Goal: Find specific fact: Find specific page/section

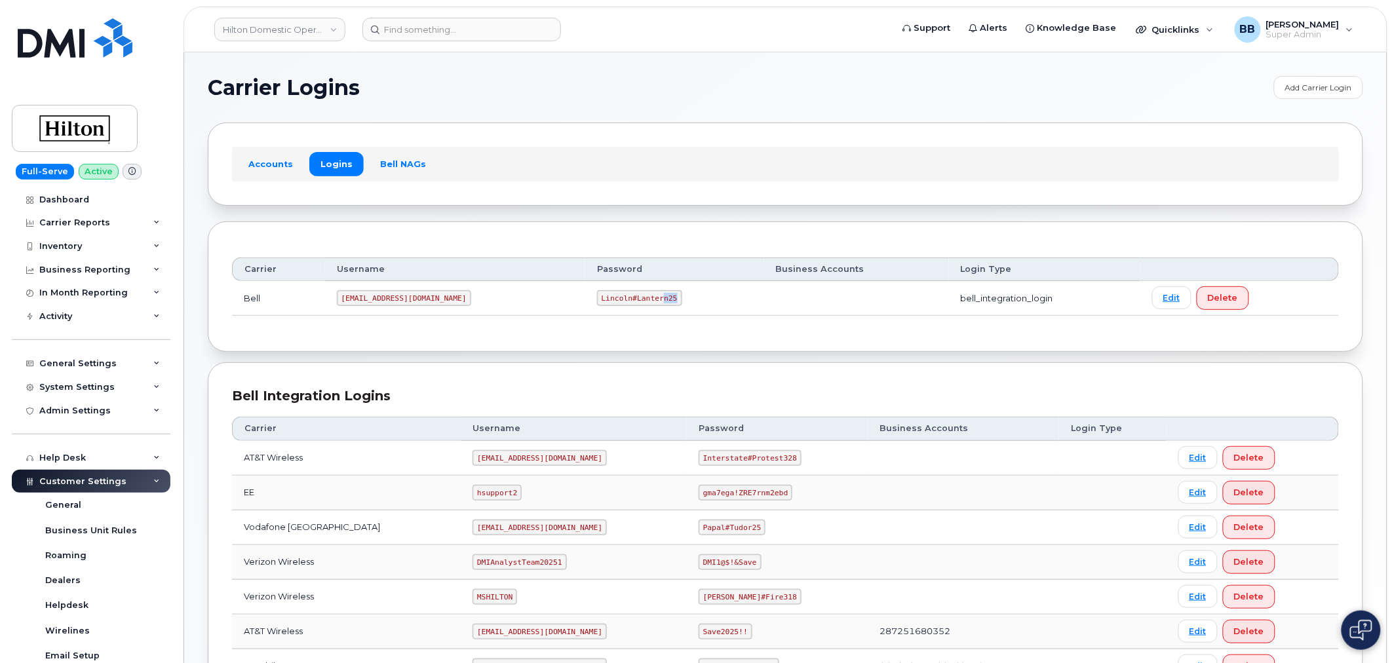
drag, startPoint x: 618, startPoint y: 299, endPoint x: 606, endPoint y: 297, distance: 12.0
click at [606, 297] on code "Lincoln#Lantern25" at bounding box center [639, 298] width 85 height 16
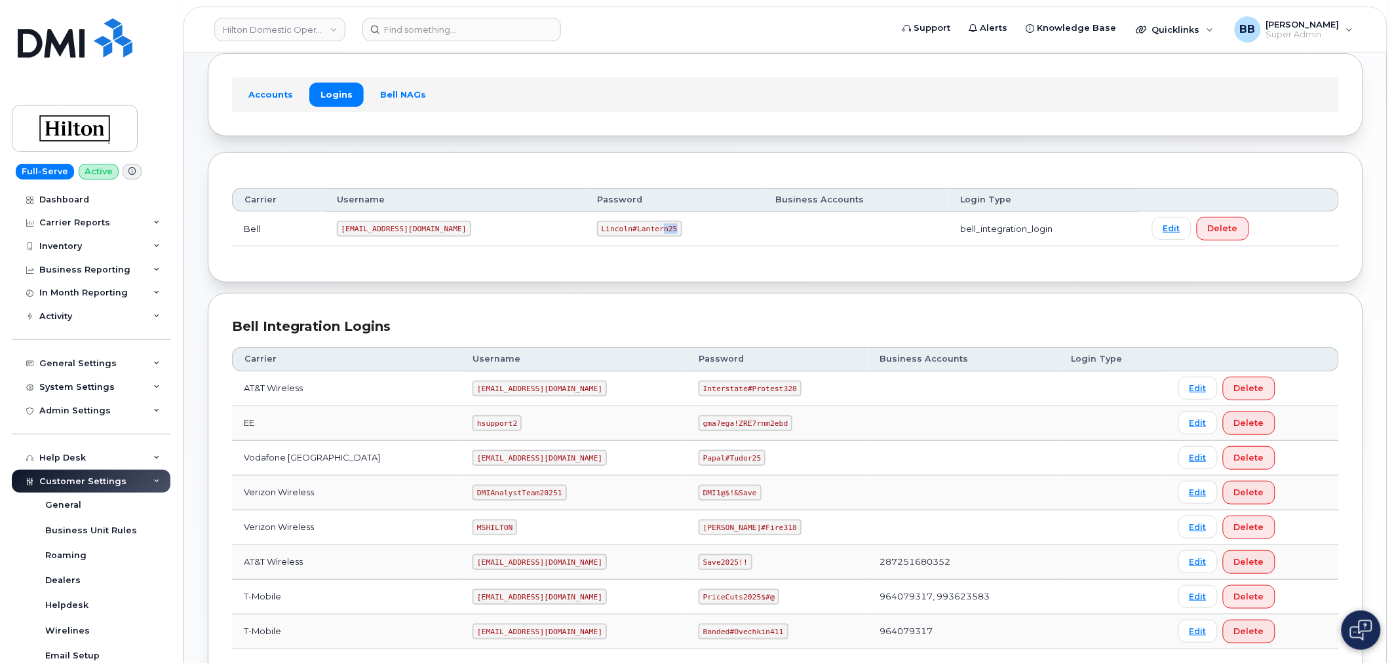
scroll to position [168, 0]
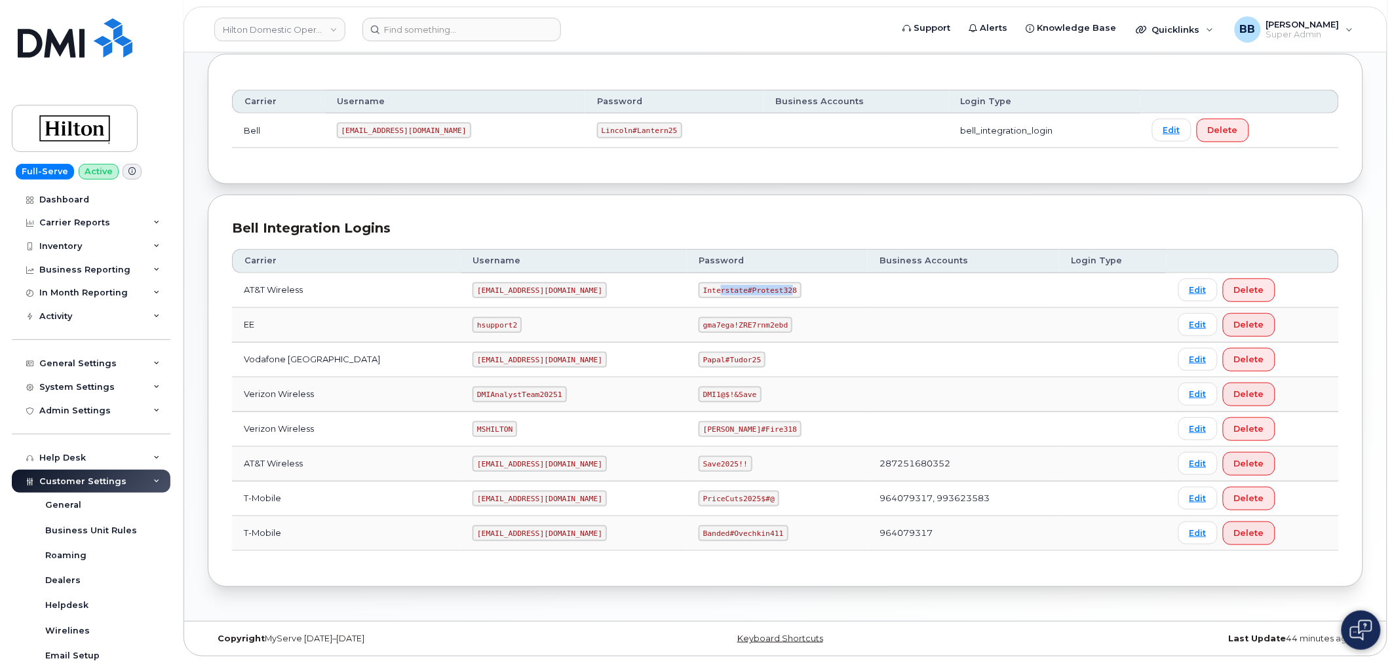
drag, startPoint x: 773, startPoint y: 288, endPoint x: 704, endPoint y: 289, distance: 69.5
click at [704, 289] on code "Interstate#Protest328" at bounding box center [750, 291] width 103 height 16
drag, startPoint x: 781, startPoint y: 295, endPoint x: 689, endPoint y: 284, distance: 92.4
click at [689, 284] on td "Interstate#Protest328" at bounding box center [777, 290] width 181 height 35
copy code "Interstate#Protest328"
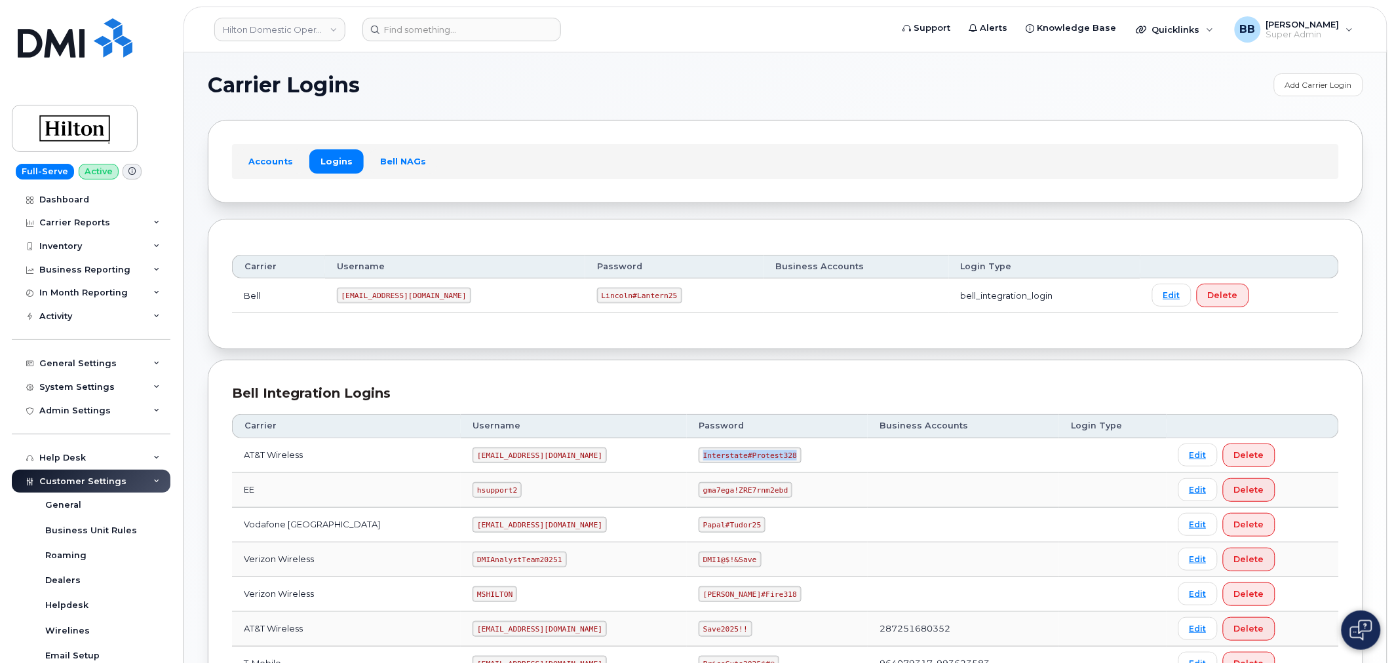
scroll to position [0, 0]
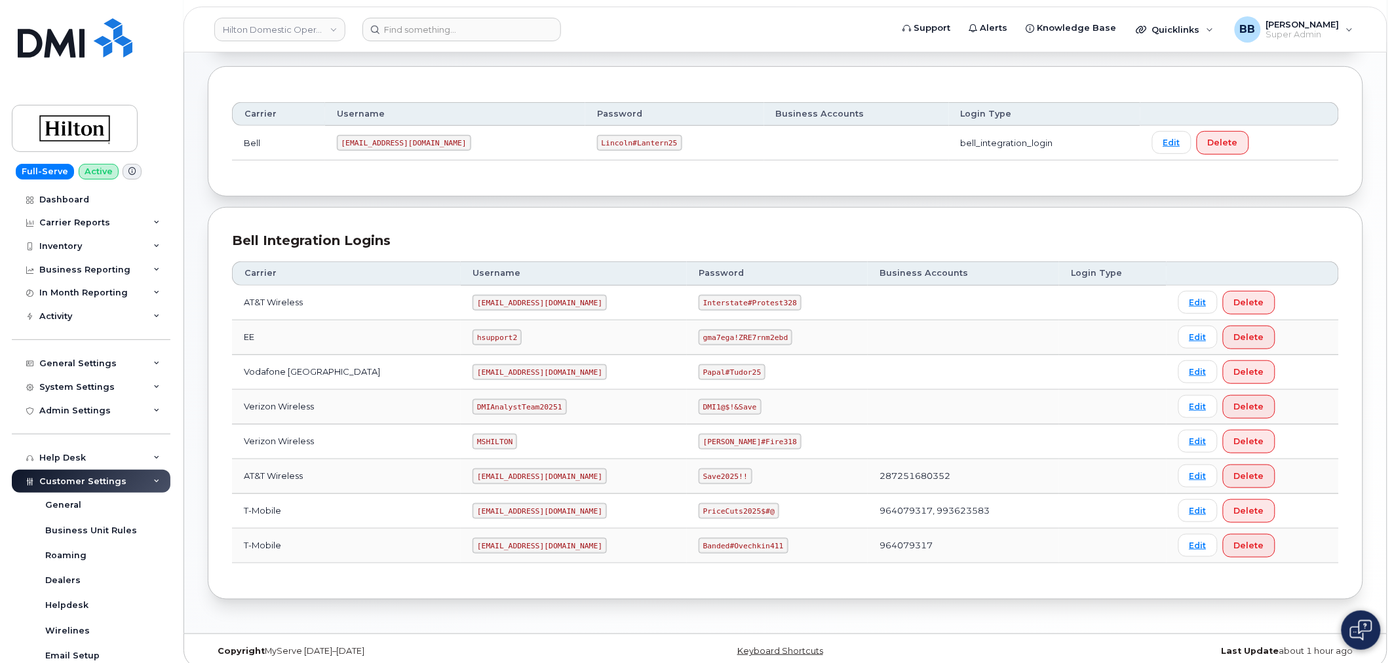
scroll to position [168, 0]
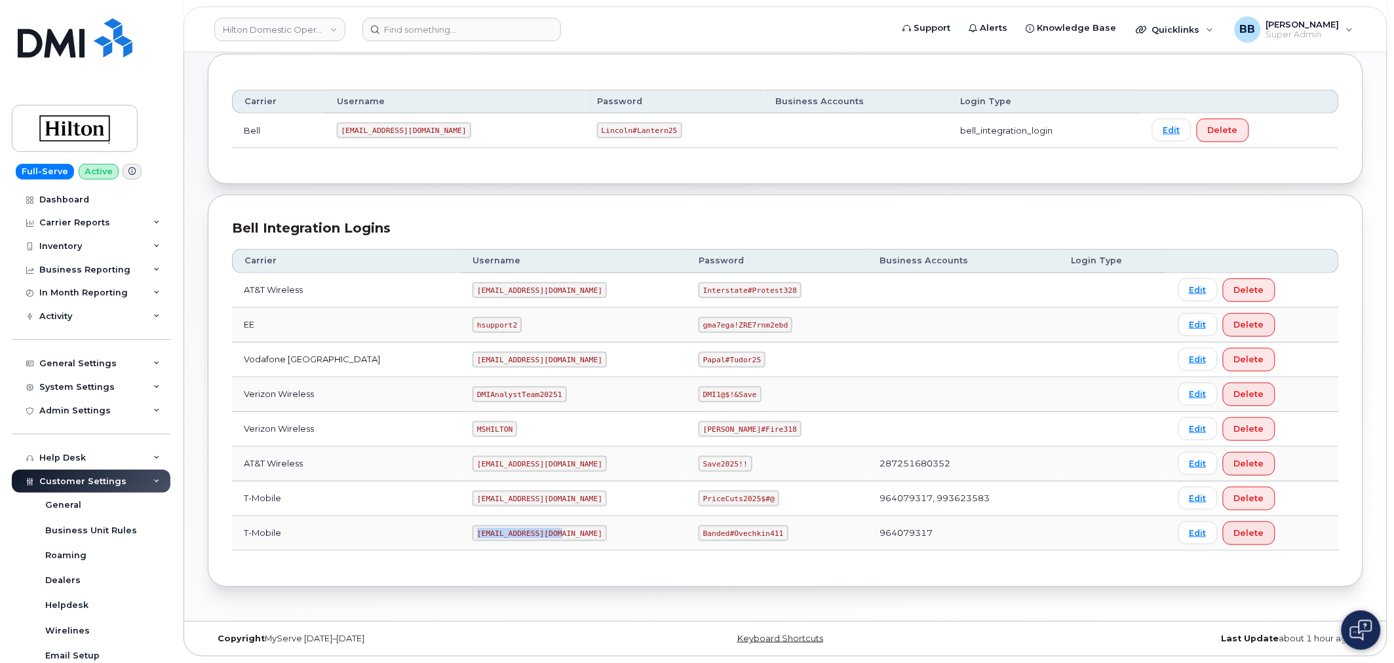
drag, startPoint x: 531, startPoint y: 532, endPoint x: 450, endPoint y: 526, distance: 80.8
click at [461, 526] on td "[EMAIL_ADDRESS][DOMAIN_NAME]" at bounding box center [574, 534] width 226 height 35
copy code "[EMAIL_ADDRESS][DOMAIN_NAME]"
drag, startPoint x: 686, startPoint y: 530, endPoint x: 762, endPoint y: 532, distance: 76.7
click at [762, 532] on code "Banded#Ovechkin411" at bounding box center [743, 534] width 89 height 16
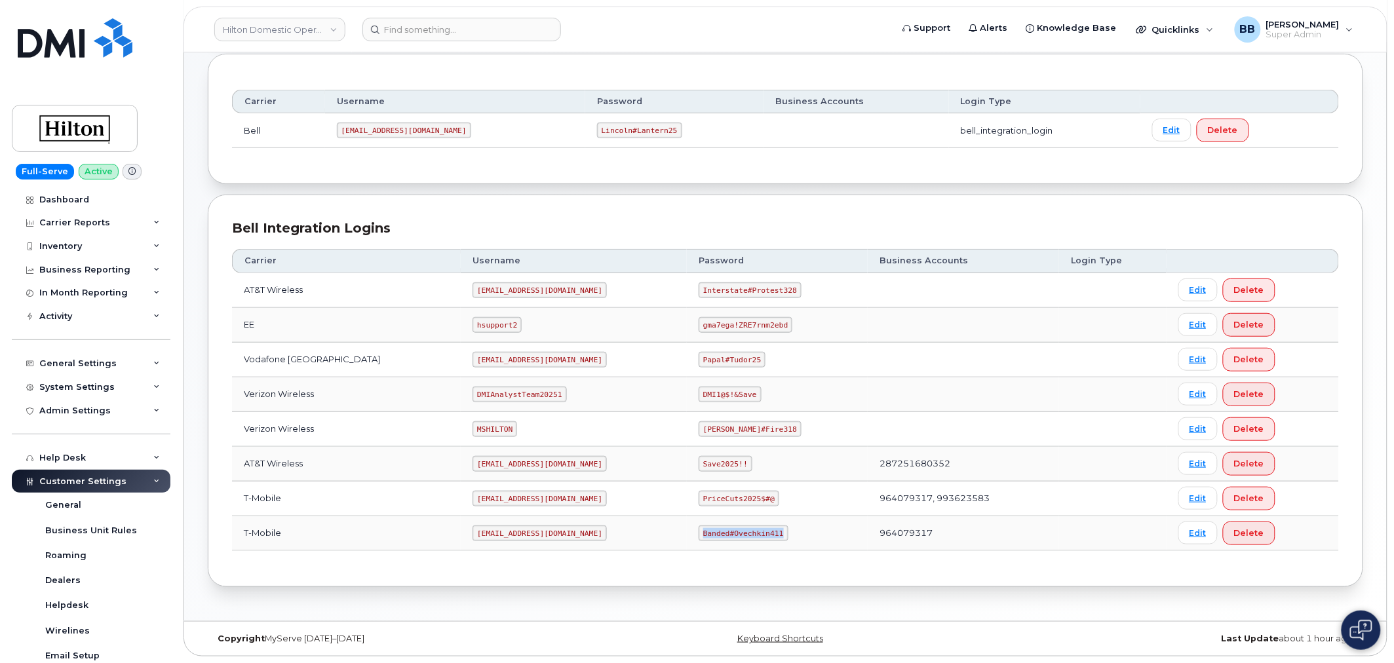
copy code "Banded#Ovechkin411"
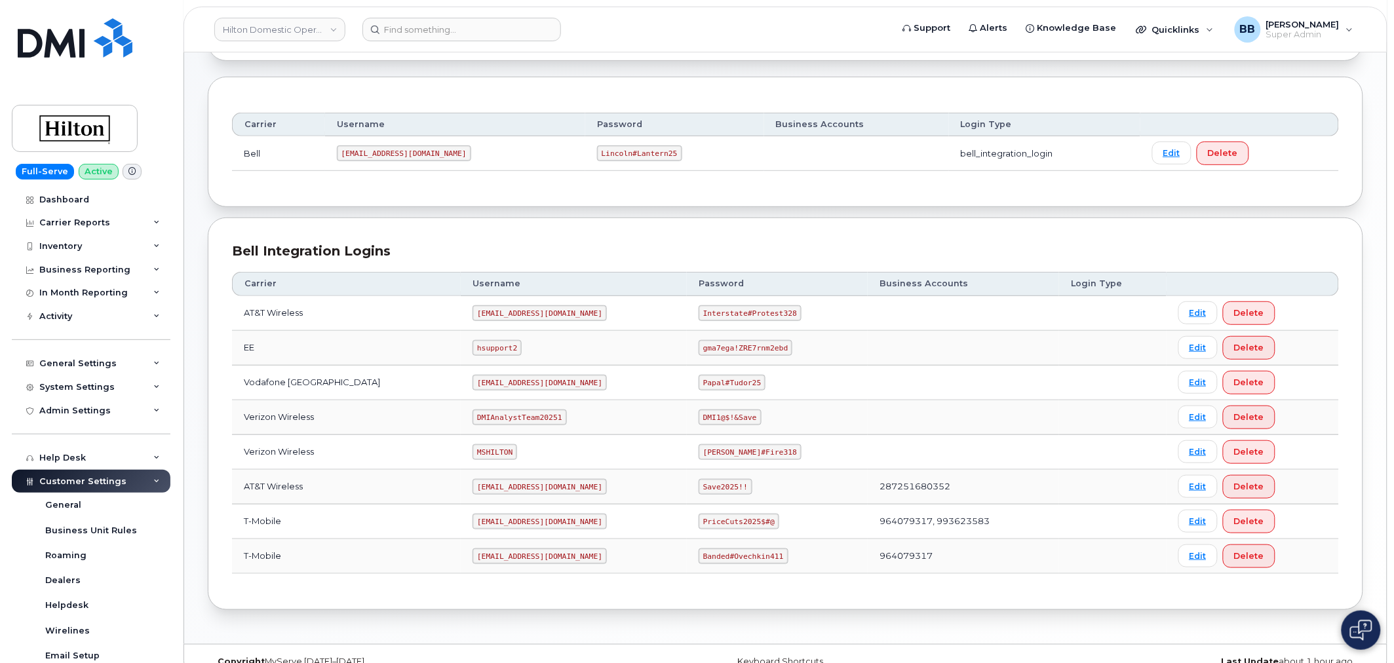
scroll to position [146, 0]
drag, startPoint x: 687, startPoint y: 554, endPoint x: 764, endPoint y: 558, distance: 77.5
click at [764, 558] on code "Banded#Ovechkin411" at bounding box center [743, 556] width 89 height 16
copy code "Banded#Ovechkin411"
